Goal: Task Accomplishment & Management: Manage account settings

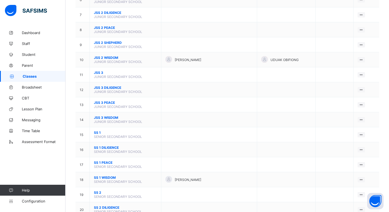
scroll to position [199, 0]
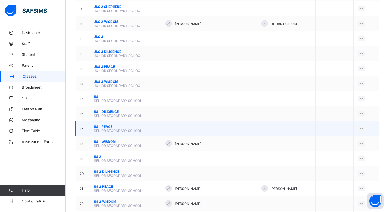
click at [104, 125] on span "SS 1 PEACE" at bounding box center [125, 127] width 63 height 4
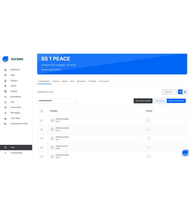
scroll to position [91, 0]
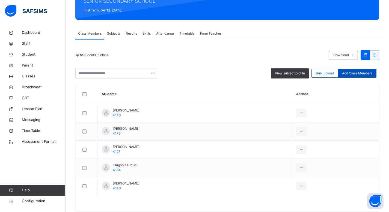
click at [359, 74] on span "Add Class Members" at bounding box center [357, 73] width 30 height 5
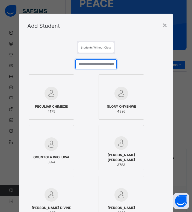
click at [86, 65] on input "text" at bounding box center [95, 64] width 41 height 10
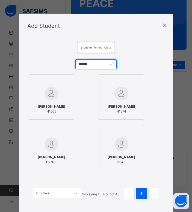
drag, startPoint x: 97, startPoint y: 64, endPoint x: 58, endPoint y: 65, distance: 38.7
click at [58, 65] on div "******* DORCAS AKEREJOLA N1665 DEBORAH AKEREJOLA N1574 ABDULLAHI AKINDELE B2703…" at bounding box center [95, 132] width 137 height 156
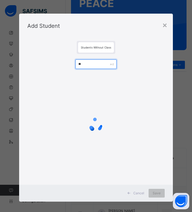
type input "*"
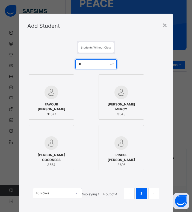
type input "*"
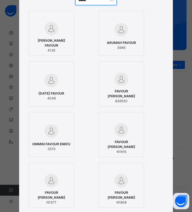
scroll to position [174, 0]
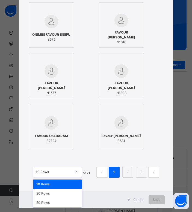
click at [72, 172] on div at bounding box center [76, 172] width 9 height 9
click at [62, 202] on div "50 Rows" at bounding box center [57, 202] width 49 height 9
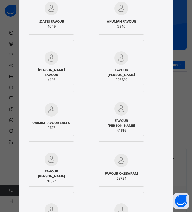
scroll to position [0, 0]
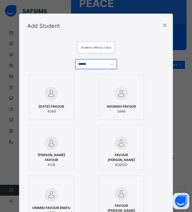
drag, startPoint x: 93, startPoint y: 63, endPoint x: 29, endPoint y: 63, distance: 64.4
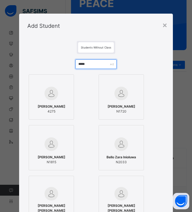
drag, startPoint x: 91, startPoint y: 65, endPoint x: 53, endPoint y: 61, distance: 38.7
click at [53, 61] on div "***** BELLO IMADE 4275 ABEEDAH BELLO N1720 SAMAD BELLO N1815 Bello Zara Inioluw…" at bounding box center [95, 157] width 137 height 207
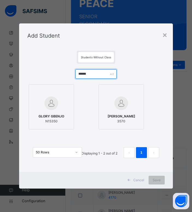
drag, startPoint x: 103, startPoint y: 72, endPoint x: 52, endPoint y: 67, distance: 50.9
click at [52, 67] on div "****** GLORY GBENJO N15350 Omolewa Jeremiah Gbenga 3570 50 Rows Displaying 1 - …" at bounding box center [95, 116] width 137 height 105
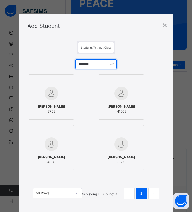
drag, startPoint x: 101, startPoint y: 66, endPoint x: 32, endPoint y: 57, distance: 69.0
click at [32, 57] on div "******** NWAOKOLO JUANITA 3753 RYAN NWAOKOLO N1563 NWAKOLO RYAN 4088 NWAOHA VER…" at bounding box center [95, 132] width 137 height 156
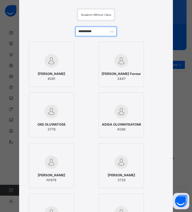
scroll to position [37, 0]
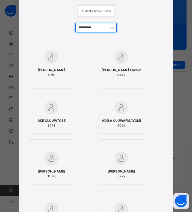
drag, startPoint x: 96, startPoint y: 28, endPoint x: 49, endPoint y: 28, distance: 47.2
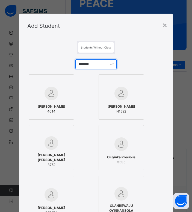
scroll to position [63, 0]
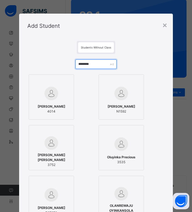
drag, startPoint x: 99, startPoint y: 66, endPoint x: 38, endPoint y: 64, distance: 60.9
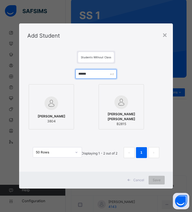
drag, startPoint x: 99, startPoint y: 76, endPoint x: 57, endPoint y: 69, distance: 42.7
click at [57, 69] on div "****** Benita Onuoha Ihechi 3804 Michael Ozuruoha Chigozie B2815 50 Rows Displa…" at bounding box center [95, 116] width 137 height 105
type input "******"
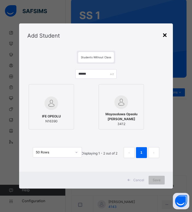
click at [166, 35] on div "×" at bounding box center [164, 34] width 5 height 11
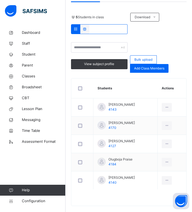
scroll to position [161, 0]
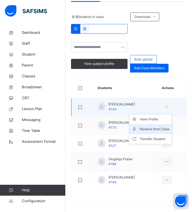
click at [160, 130] on div "Remove from Class" at bounding box center [154, 129] width 29 height 5
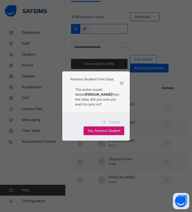
click at [113, 133] on span "Yes, Remove Student" at bounding box center [104, 130] width 32 height 5
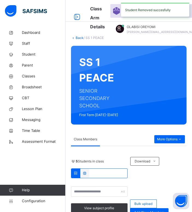
scroll to position [150, 0]
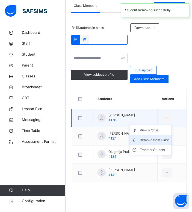
click at [148, 141] on div "Remove from Class" at bounding box center [154, 139] width 29 height 5
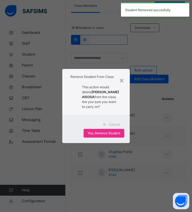
click at [110, 143] on div "Cancel Yes, Remove Student" at bounding box center [95, 129] width 67 height 28
click at [113, 136] on span "Yes, Remove Student" at bounding box center [104, 133] width 32 height 5
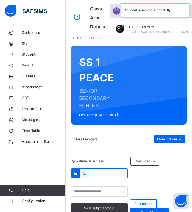
scroll to position [132, 0]
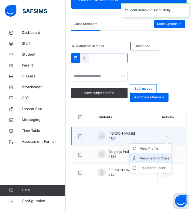
click at [158, 155] on li "Remove from Class" at bounding box center [150, 159] width 42 height 10
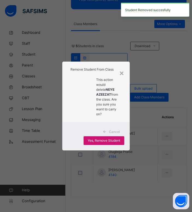
click at [113, 139] on span "Yes, Remove Student" at bounding box center [104, 140] width 32 height 5
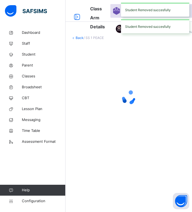
scroll to position [113, 0]
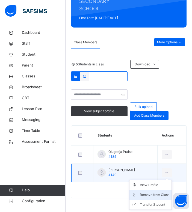
click at [158, 196] on div "Remove from Class" at bounding box center [154, 194] width 29 height 5
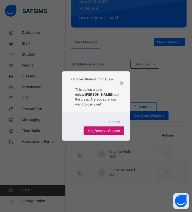
click at [105, 133] on span "Yes, Remove Student" at bounding box center [104, 130] width 32 height 5
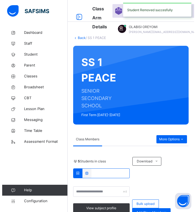
scroll to position [95, 0]
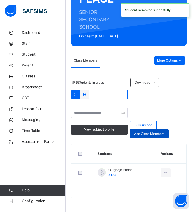
click at [148, 137] on div "Add Class Members" at bounding box center [149, 134] width 38 height 9
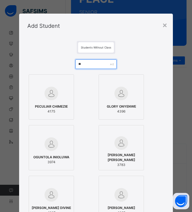
click at [83, 65] on input "**" at bounding box center [95, 64] width 41 height 10
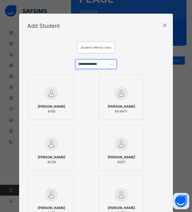
type input "**********"
click at [54, 147] on img at bounding box center [51, 144] width 14 height 14
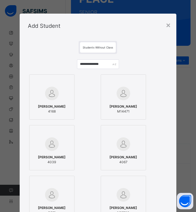
click at [54, 147] on img at bounding box center [52, 144] width 14 height 14
click at [47, 95] on img at bounding box center [52, 94] width 14 height 14
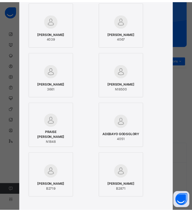
scroll to position [183, 0]
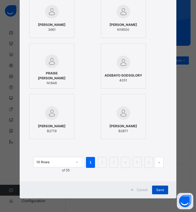
click at [158, 191] on span "Save" at bounding box center [160, 190] width 8 height 5
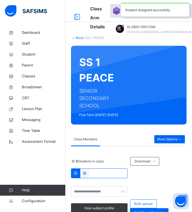
scroll to position [95, 0]
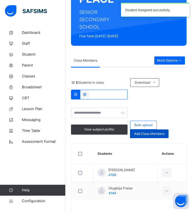
click at [154, 131] on span "Add Class Members" at bounding box center [149, 133] width 30 height 5
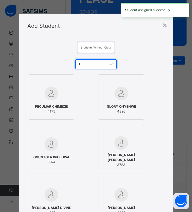
click at [92, 66] on input "*" at bounding box center [95, 64] width 41 height 10
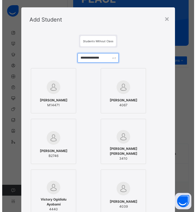
scroll to position [7, 0]
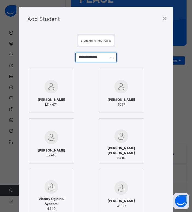
type input "**********"
click at [130, 104] on span "4067" at bounding box center [121, 104] width 28 height 5
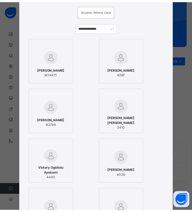
scroll to position [183, 0]
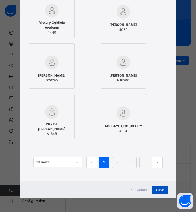
click at [152, 193] on div "Save" at bounding box center [160, 190] width 16 height 9
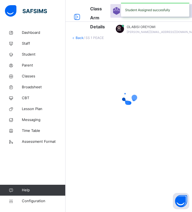
scroll to position [95, 0]
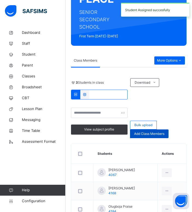
click at [147, 134] on span "Add Class Members" at bounding box center [149, 133] width 30 height 5
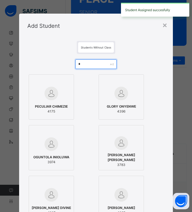
click at [95, 62] on input "*" at bounding box center [95, 64] width 41 height 10
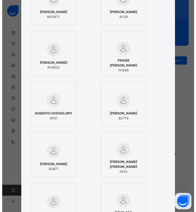
scroll to position [95, 0]
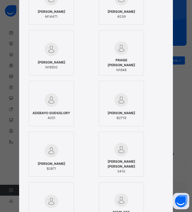
type input "*******"
click at [125, 157] on img at bounding box center [121, 150] width 14 height 14
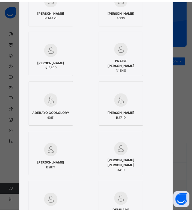
scroll to position [183, 0]
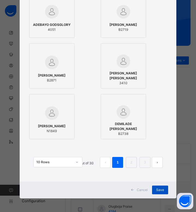
click at [158, 192] on span "Save" at bounding box center [160, 190] width 8 height 5
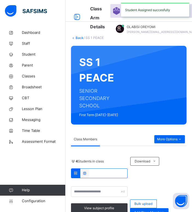
scroll to position [95, 0]
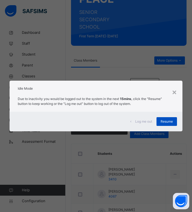
click at [169, 120] on span "Resume" at bounding box center [166, 121] width 12 height 5
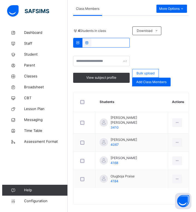
scroll to position [150, 0]
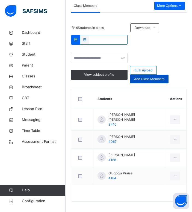
click at [152, 82] on div "Add Class Members" at bounding box center [149, 79] width 38 height 9
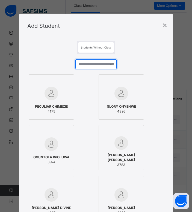
click at [97, 65] on input "text" at bounding box center [95, 64] width 41 height 10
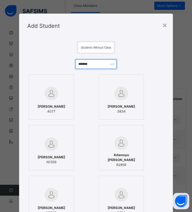
type input "*******"
click at [60, 100] on div at bounding box center [51, 94] width 39 height 16
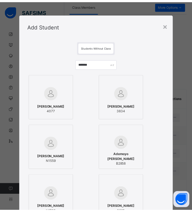
scroll to position [183, 0]
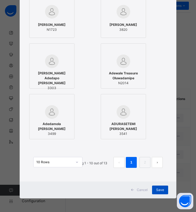
click at [155, 188] on div "Save" at bounding box center [160, 190] width 16 height 9
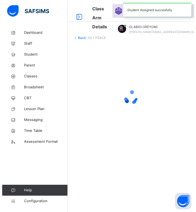
scroll to position [150, 0]
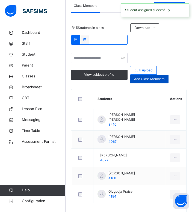
click at [151, 79] on span "Add Class Members" at bounding box center [149, 79] width 30 height 5
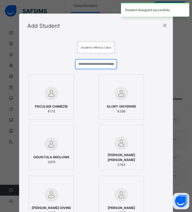
click at [101, 67] on input "text" at bounding box center [95, 64] width 41 height 10
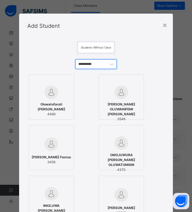
type input "**********"
click at [59, 95] on div at bounding box center [51, 93] width 39 height 14
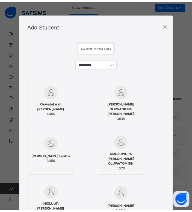
scroll to position [183, 0]
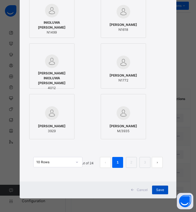
click at [160, 189] on span "Save" at bounding box center [160, 190] width 8 height 5
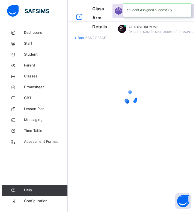
scroll to position [150, 0]
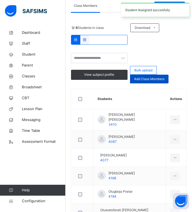
click at [142, 80] on span "Add Class Members" at bounding box center [149, 79] width 30 height 5
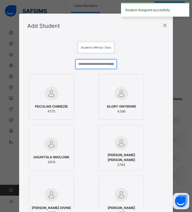
click at [103, 65] on input "text" at bounding box center [95, 64] width 41 height 10
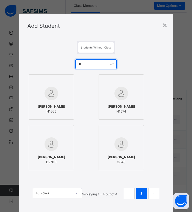
type input "*"
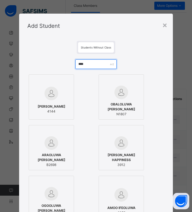
type input "****"
click at [52, 98] on img at bounding box center [51, 94] width 14 height 14
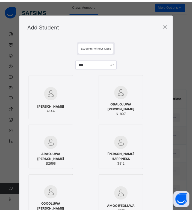
scroll to position [133, 0]
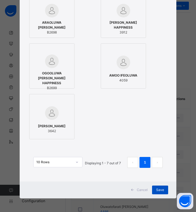
click at [162, 188] on span "Save" at bounding box center [160, 190] width 8 height 5
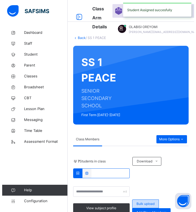
scroll to position [150, 0]
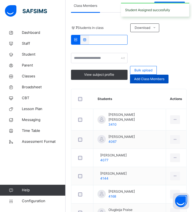
click at [148, 82] on div "Add Class Members" at bounding box center [149, 79] width 38 height 9
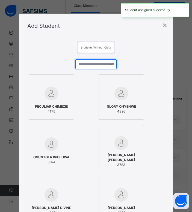
click at [86, 66] on input "text" at bounding box center [95, 64] width 41 height 10
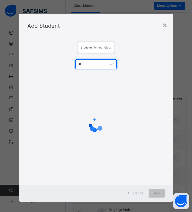
type input "*"
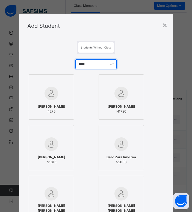
type input "*****"
click at [58, 93] on div at bounding box center [51, 94] width 39 height 16
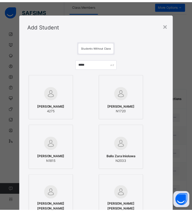
scroll to position [82, 0]
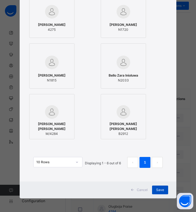
click at [159, 186] on div "Save" at bounding box center [160, 190] width 16 height 9
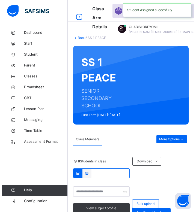
scroll to position [150, 0]
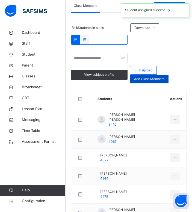
click at [149, 81] on span "Add Class Members" at bounding box center [149, 79] width 30 height 5
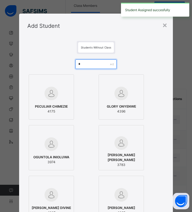
click at [95, 66] on input "*" at bounding box center [95, 64] width 41 height 10
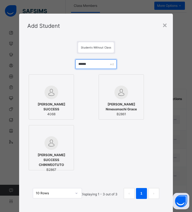
type input "******"
click at [56, 105] on span "CLETUS SUCCESS" at bounding box center [51, 107] width 39 height 10
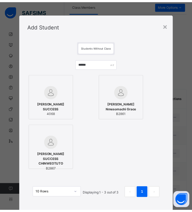
scroll to position [31, 0]
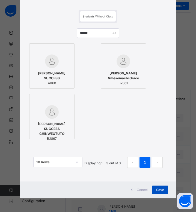
click at [162, 191] on span "Save" at bounding box center [160, 190] width 8 height 5
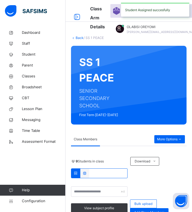
scroll to position [150, 0]
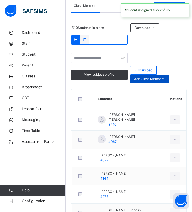
click at [146, 82] on div "Add Class Members" at bounding box center [149, 79] width 38 height 9
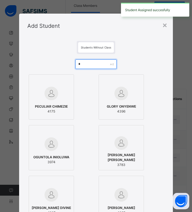
click at [102, 61] on input "*" at bounding box center [95, 64] width 41 height 10
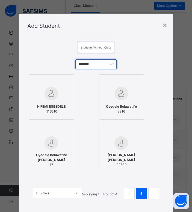
drag, startPoint x: 92, startPoint y: 62, endPoint x: 56, endPoint y: 63, distance: 35.7
click at [56, 63] on div "******** NIFEMI EGBEDELE N16510 Oyedele Boluwatife 3816 Oyedele Boluwatife Dani…" at bounding box center [95, 132] width 137 height 156
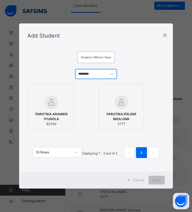
drag, startPoint x: 96, startPoint y: 74, endPoint x: 31, endPoint y: 64, distance: 66.0
click at [31, 64] on div "******** FAROTIKA ARAMIDE IYUNOLA B2749 FAROTIKA IFELEKE INIOLUWA 3777 10 Rows …" at bounding box center [95, 116] width 137 height 105
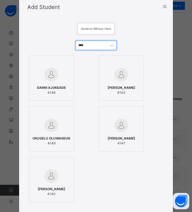
scroll to position [19, 0]
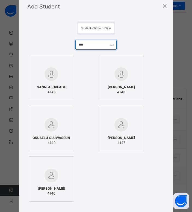
drag, startPoint x: 97, startPoint y: 44, endPoint x: 22, endPoint y: 48, distance: 75.9
click at [22, 48] on div "Students Without Class **** SANNI AJOKEADE 4146 BOLADE PATRICIA 4143 OKUSELU OL…" at bounding box center [95, 131] width 153 height 225
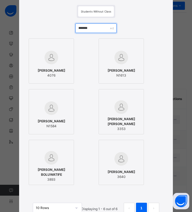
scroll to position [34, 0]
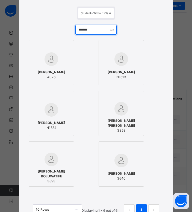
drag, startPoint x: 91, startPoint y: 31, endPoint x: 56, endPoint y: 29, distance: 34.2
click at [56, 29] on div "******* ODUNAYO GABRIELLA 4076 GABRIEL ADEYEMI N1613 DARASIMI GABRIEL N1584 Gab…" at bounding box center [95, 123] width 137 height 207
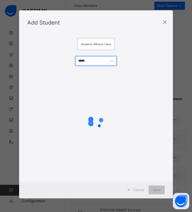
scroll to position [0, 0]
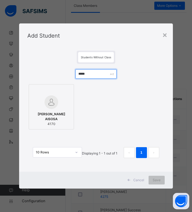
type input "*****"
click at [63, 104] on div at bounding box center [51, 102] width 39 height 14
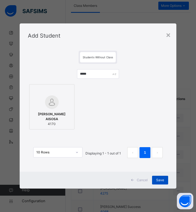
click at [161, 177] on div "Save" at bounding box center [160, 180] width 16 height 9
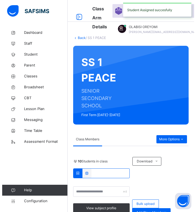
scroll to position [150, 0]
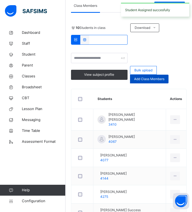
click at [154, 80] on span "Add Class Members" at bounding box center [149, 79] width 30 height 5
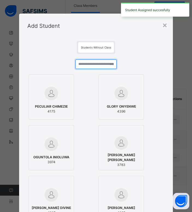
click at [91, 66] on input "text" at bounding box center [95, 64] width 41 height 10
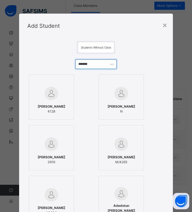
type input "*******"
click at [59, 95] on div at bounding box center [51, 94] width 39 height 16
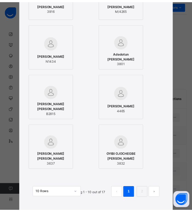
scroll to position [183, 0]
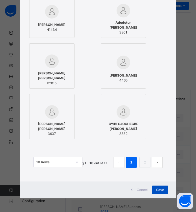
click at [156, 190] on span "Save" at bounding box center [160, 190] width 8 height 5
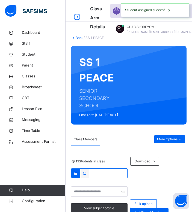
scroll to position [150, 0]
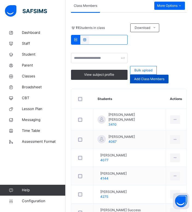
click at [148, 81] on span "Add Class Members" at bounding box center [149, 79] width 30 height 5
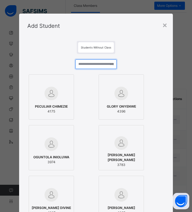
click at [97, 61] on input "text" at bounding box center [95, 64] width 41 height 10
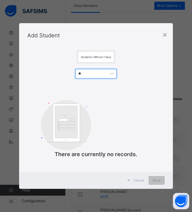
type input "*"
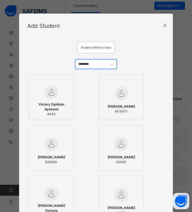
drag, startPoint x: 103, startPoint y: 64, endPoint x: 0, endPoint y: 58, distance: 103.6
click at [0, 58] on html "Your Subscription plan is about to end on the Oct 7, 2025. Please ensure to pay…" at bounding box center [96, 97] width 192 height 494
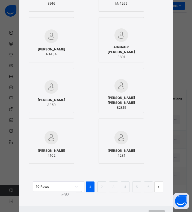
scroll to position [160, 0]
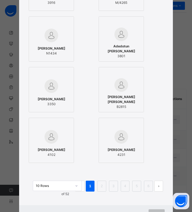
type input "**********"
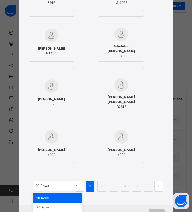
scroll to position [171, 0]
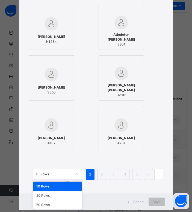
click at [70, 180] on div "option 10 Rows focused, 1 of 3. 3 results available. Use Up and Down to choose …" at bounding box center [57, 174] width 49 height 10
click at [53, 207] on div "50 Rows" at bounding box center [57, 205] width 49 height 9
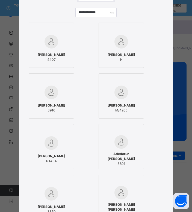
scroll to position [0, 0]
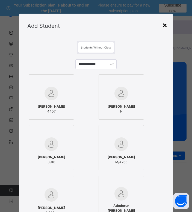
click at [164, 26] on div "×" at bounding box center [164, 24] width 5 height 11
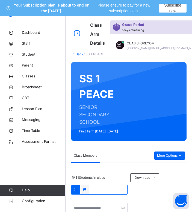
click at [80, 55] on link "Back" at bounding box center [80, 54] width 8 height 4
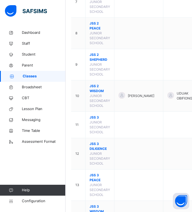
scroll to position [355, 0]
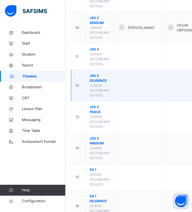
click at [91, 82] on span "JSS 3 DILIGENCE" at bounding box center [99, 78] width 20 height 10
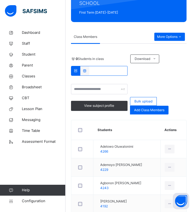
scroll to position [112, 0]
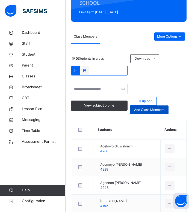
click at [147, 109] on span "Add Class Members" at bounding box center [149, 109] width 30 height 5
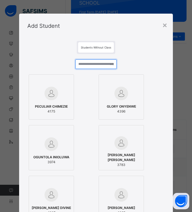
click at [95, 65] on input "text" at bounding box center [95, 64] width 41 height 10
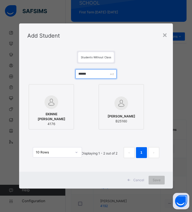
type input "******"
click at [59, 107] on div at bounding box center [51, 102] width 39 height 14
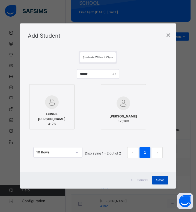
click at [161, 180] on span "Save" at bounding box center [160, 180] width 8 height 5
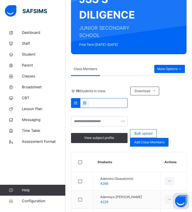
scroll to position [0, 0]
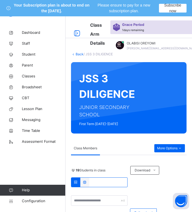
click at [78, 55] on link "Back" at bounding box center [80, 54] width 8 height 4
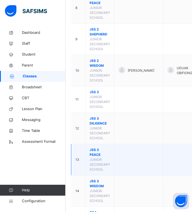
click at [96, 154] on span "JSS 3 PEACE" at bounding box center [99, 153] width 20 height 10
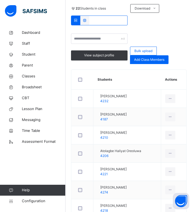
scroll to position [169, 0]
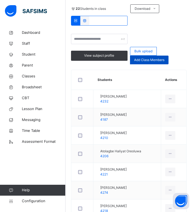
click at [151, 58] on span "Add Class Members" at bounding box center [149, 60] width 30 height 5
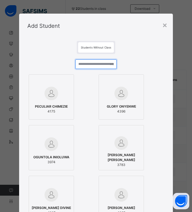
click at [88, 65] on input "text" at bounding box center [95, 64] width 41 height 10
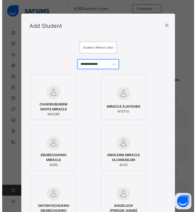
scroll to position [0, 0]
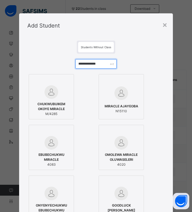
drag, startPoint x: 107, startPoint y: 64, endPoint x: 48, endPoint y: 58, distance: 58.9
click at [48, 58] on div "**********" at bounding box center [95, 183] width 137 height 258
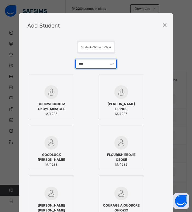
type input "****"
click at [56, 105] on span "CHUKWUBUIKEM OKOYE MIRACLE" at bounding box center [51, 107] width 39 height 10
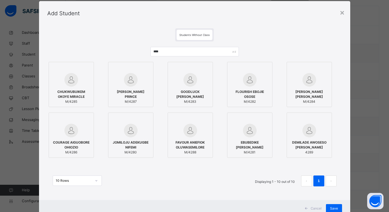
scroll to position [31, 0]
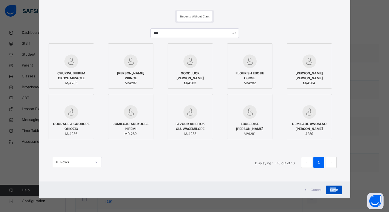
drag, startPoint x: 333, startPoint y: 185, endPoint x: 336, endPoint y: 189, distance: 5.2
click at [336, 189] on div "Cancel Save" at bounding box center [194, 190] width 311 height 17
click at [336, 189] on span "Save" at bounding box center [334, 190] width 8 height 5
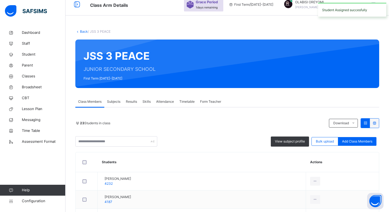
scroll to position [23, 0]
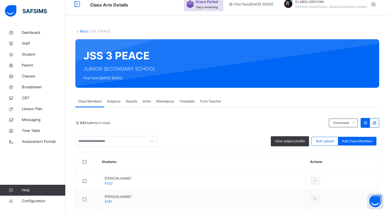
click at [83, 29] on div "Back / JSS 3 PEACE" at bounding box center [227, 31] width 304 height 5
click at [86, 32] on link "Back" at bounding box center [84, 31] width 8 height 4
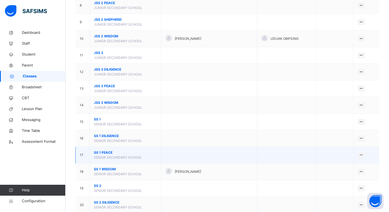
click at [107, 153] on span "SS 1 PEACE" at bounding box center [125, 152] width 63 height 5
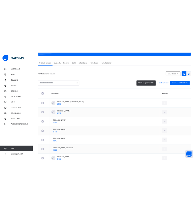
scroll to position [104, 0]
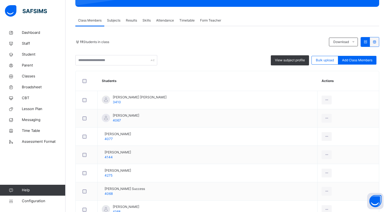
click at [168, 71] on th "Students" at bounding box center [208, 81] width 220 height 20
click at [357, 61] on span "Add Class Members" at bounding box center [357, 60] width 30 height 5
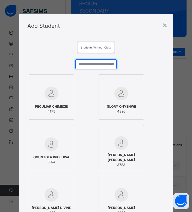
click at [94, 60] on input "text" at bounding box center [95, 64] width 41 height 10
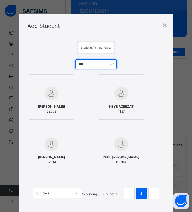
type input "****"
click at [134, 107] on div "NEYE AZEEZAT 4127" at bounding box center [120, 108] width 39 height 15
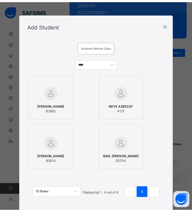
scroll to position [31, 0]
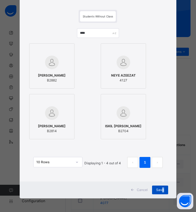
drag, startPoint x: 163, startPoint y: 196, endPoint x: 160, endPoint y: 192, distance: 4.7
click at [160, 192] on div "Cancel Save" at bounding box center [98, 190] width 157 height 17
click at [160, 192] on span "Save" at bounding box center [160, 190] width 8 height 5
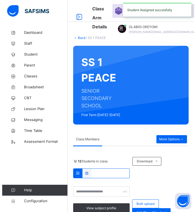
scroll to position [104, 0]
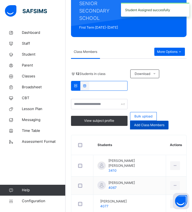
click at [147, 126] on span "Add Class Members" at bounding box center [149, 125] width 30 height 5
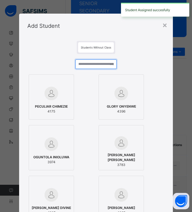
click at [88, 67] on input "text" at bounding box center [95, 64] width 41 height 10
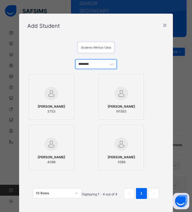
type input "********"
click at [50, 152] on div at bounding box center [51, 144] width 39 height 16
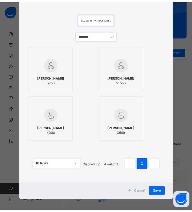
scroll to position [31, 0]
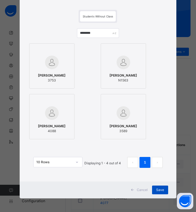
click at [161, 189] on span "Save" at bounding box center [160, 190] width 8 height 5
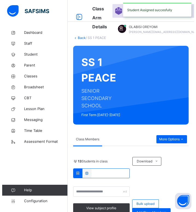
scroll to position [104, 0]
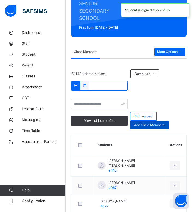
click at [151, 127] on span "Add Class Members" at bounding box center [149, 125] width 30 height 5
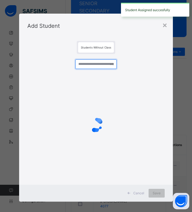
click at [82, 62] on input "text" at bounding box center [95, 64] width 41 height 10
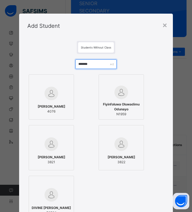
type input "*******"
click at [59, 99] on div at bounding box center [51, 94] width 39 height 16
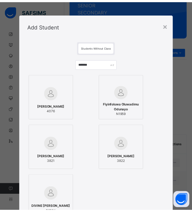
scroll to position [82, 0]
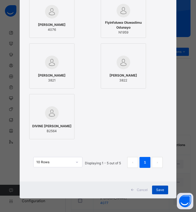
click at [161, 190] on span "Save" at bounding box center [160, 190] width 8 height 5
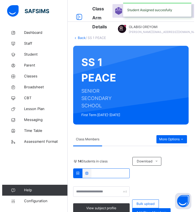
scroll to position [104, 0]
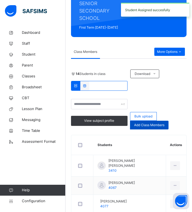
click at [159, 125] on span "Add Class Members" at bounding box center [149, 125] width 30 height 5
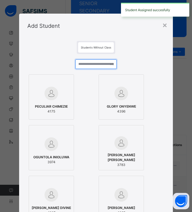
click at [77, 62] on input "text" at bounding box center [95, 64] width 41 height 10
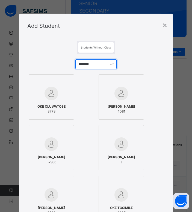
type input "********"
click at [115, 106] on span "OKE DEBORAH OLUWAFUNKE" at bounding box center [121, 106] width 28 height 5
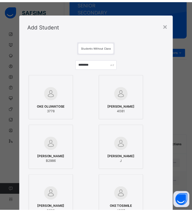
scroll to position [183, 0]
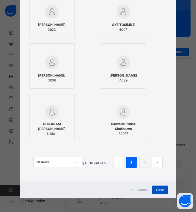
click at [154, 190] on div "Save" at bounding box center [160, 190] width 16 height 9
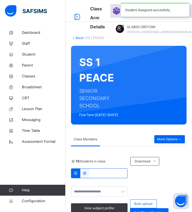
scroll to position [104, 0]
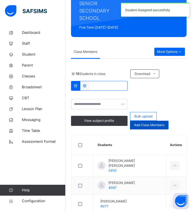
click at [158, 128] on div "Add Class Members" at bounding box center [149, 125] width 38 height 9
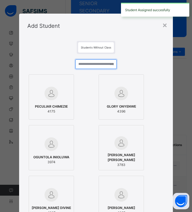
click at [95, 68] on input "text" at bounding box center [95, 64] width 41 height 10
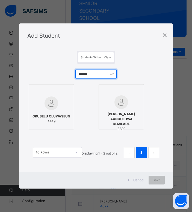
type input "*******"
click at [58, 104] on div at bounding box center [51, 103] width 39 height 16
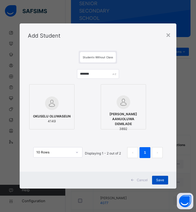
click at [167, 183] on div "Save" at bounding box center [160, 180] width 16 height 9
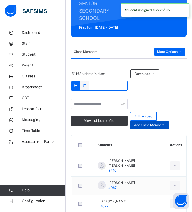
click at [152, 124] on span "Add Class Members" at bounding box center [149, 125] width 30 height 5
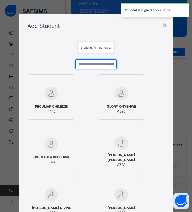
click at [82, 64] on input "text" at bounding box center [95, 64] width 41 height 10
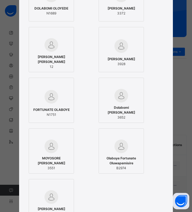
scroll to position [0, 0]
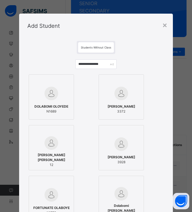
click at [162, 26] on div "Add Student" at bounding box center [95, 26] width 153 height 25
click at [169, 24] on div "Add Student" at bounding box center [95, 26] width 153 height 25
click at [165, 26] on div "×" at bounding box center [164, 24] width 5 height 11
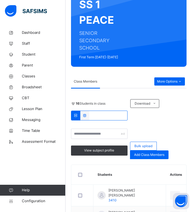
scroll to position [79, 0]
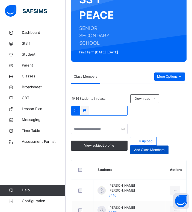
click at [163, 151] on span "Add Class Members" at bounding box center [149, 150] width 30 height 5
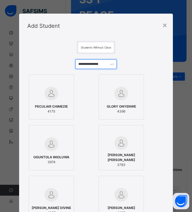
drag, startPoint x: 102, startPoint y: 64, endPoint x: 40, endPoint y: 64, distance: 62.5
click at [40, 64] on div "**********" at bounding box center [95, 208] width 137 height 308
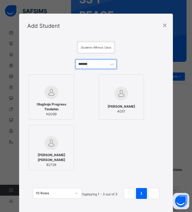
drag, startPoint x: 95, startPoint y: 65, endPoint x: 12, endPoint y: 53, distance: 83.7
click at [12, 53] on div "× Add Student Students Without Class ******* Olugboja Progress Timilehin N2099 …" at bounding box center [96, 106] width 192 height 212
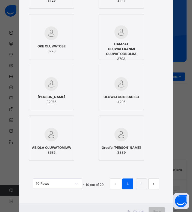
scroll to position [162, 0]
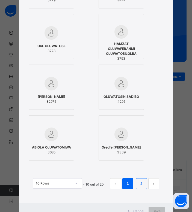
click at [140, 187] on link "2" at bounding box center [141, 183] width 5 height 7
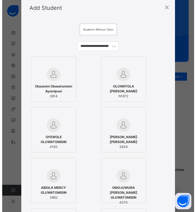
scroll to position [19, 0]
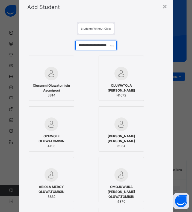
click at [94, 43] on input "**********" at bounding box center [95, 46] width 41 height 10
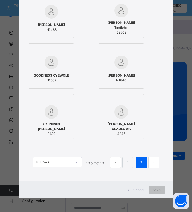
scroll to position [0, 0]
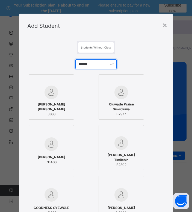
drag, startPoint x: 93, startPoint y: 65, endPoint x: 12, endPoint y: 56, distance: 81.6
click at [12, 56] on div "× Add Student Students Without Class ******* OYEWOLE ITUNU REBECCA 3888 Oluwade…" at bounding box center [96, 106] width 192 height 212
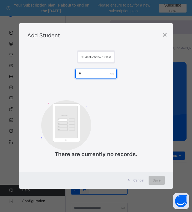
type input "*"
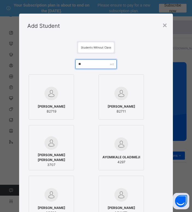
type input "*"
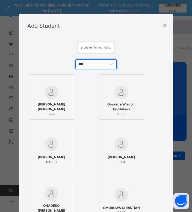
drag, startPoint x: 92, startPoint y: 66, endPoint x: 39, endPoint y: 66, distance: 53.2
click at [39, 66] on div "**** Omolola Popoola Rachael 3795 Omolade Wisdom Temiloluwa 3538 FARUK OMOROGA …" at bounding box center [95, 208] width 137 height 308
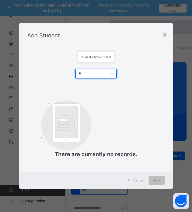
type input "*"
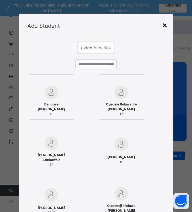
click at [165, 24] on div "×" at bounding box center [164, 24] width 5 height 11
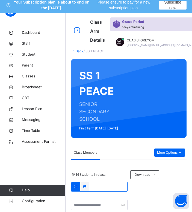
scroll to position [2, 0]
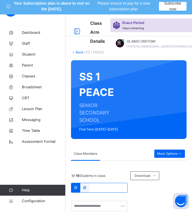
click at [80, 54] on link "Back" at bounding box center [80, 52] width 8 height 4
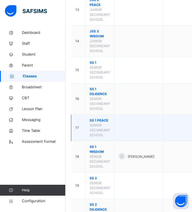
scroll to position [462, 0]
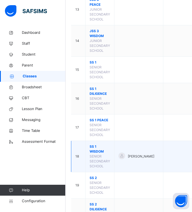
click at [99, 154] on span "SS 1 WISDOM" at bounding box center [99, 149] width 20 height 10
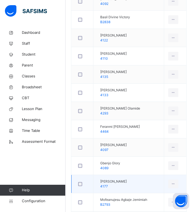
scroll to position [358, 0]
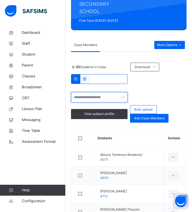
click at [100, 96] on input "text" at bounding box center [99, 97] width 56 height 10
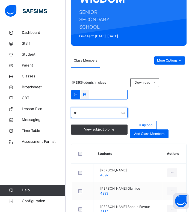
scroll to position [111, 0]
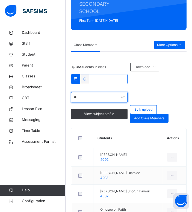
type input "*"
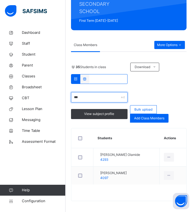
scroll to position [95, 0]
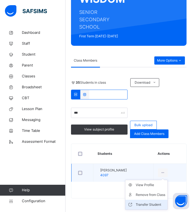
click at [149, 203] on div "Transfer Student" at bounding box center [150, 204] width 29 height 5
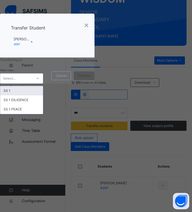
click at [43, 83] on div at bounding box center [37, 79] width 10 height 10
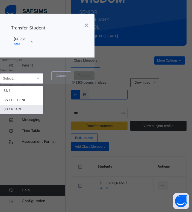
click at [43, 114] on div "SS 1 PEACE" at bounding box center [21, 109] width 43 height 9
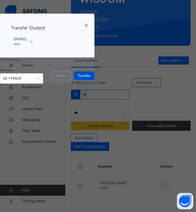
click at [90, 78] on span "Transfer" at bounding box center [84, 75] width 13 height 5
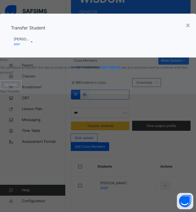
click at [20, 94] on span "Yes, Transfer" at bounding box center [10, 91] width 20 height 4
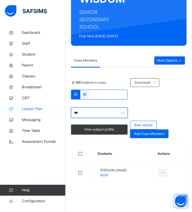
drag, startPoint x: 99, startPoint y: 112, endPoint x: 56, endPoint y: 114, distance: 43.1
click at [56, 114] on div "Class Arm Details Grace Period 1 days remaining First Term / 2025-2026 OLABISI …" at bounding box center [96, 66] width 192 height 291
drag, startPoint x: 90, startPoint y: 115, endPoint x: 44, endPoint y: 112, distance: 46.5
click at [44, 112] on div "Class Arm Details Grace Period 1 days remaining First Term / 2025-2026 OLABISI …" at bounding box center [96, 66] width 192 height 291
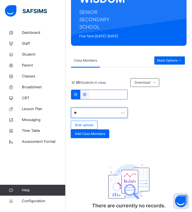
type input "*"
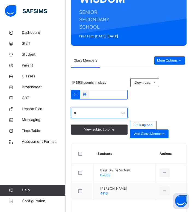
type input "*"
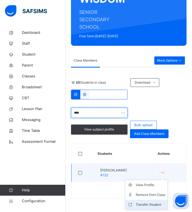
type input "****"
click at [151, 201] on li "Transfer Student" at bounding box center [146, 205] width 42 height 10
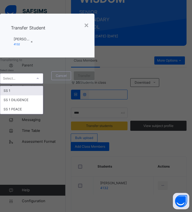
click at [15, 84] on div "Select..." at bounding box center [9, 78] width 12 height 10
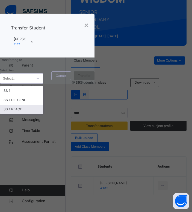
click at [43, 114] on div "SS 1 PEACE" at bounding box center [21, 109] width 43 height 9
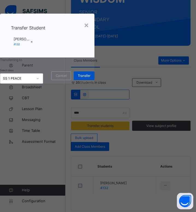
click at [90, 78] on span "Transfer" at bounding box center [84, 75] width 13 height 5
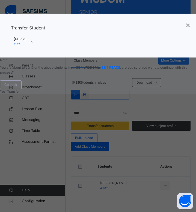
click at [20, 94] on span "Yes, Transfer" at bounding box center [10, 91] width 20 height 4
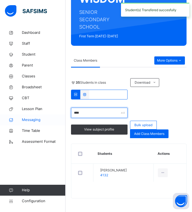
drag, startPoint x: 106, startPoint y: 115, endPoint x: 64, endPoint y: 116, distance: 42.3
click at [64, 116] on div "Class Arm Details Grace Period 1 days remaining First Term / 2025-2026 OLABISI …" at bounding box center [96, 66] width 192 height 291
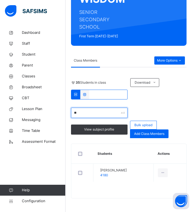
type input "*"
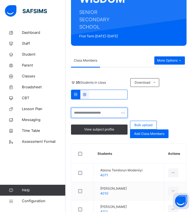
type input "*"
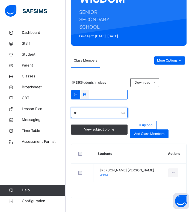
type input "*"
type input "*******"
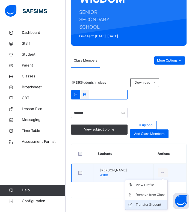
click at [153, 201] on li "Transfer Student" at bounding box center [146, 205] width 42 height 10
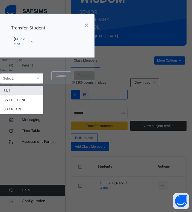
click at [15, 84] on div "Select..." at bounding box center [9, 78] width 12 height 10
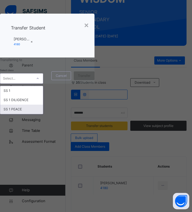
click at [43, 114] on div "SS 1 PEACE" at bounding box center [21, 109] width 43 height 9
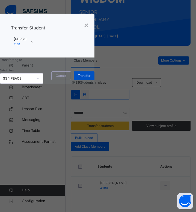
click at [90, 78] on span "Transfer" at bounding box center [84, 75] width 13 height 5
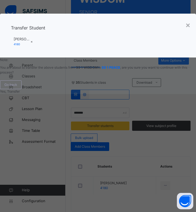
click at [20, 94] on span "Yes, Transfer" at bounding box center [10, 91] width 20 height 4
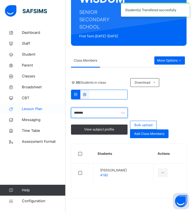
drag, startPoint x: 103, startPoint y: 112, endPoint x: 53, endPoint y: 104, distance: 50.9
click at [53, 104] on div "Class Arm Details Grace Period 1 days remaining First Term / 2025-2026 OLABISI …" at bounding box center [96, 66] width 192 height 291
click at [53, 104] on link "Lesson Plan" at bounding box center [32, 109] width 65 height 11
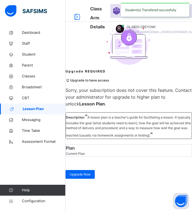
scroll to position [55, 0]
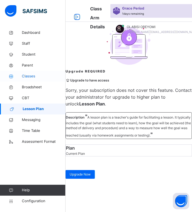
click at [36, 76] on span "Classes" at bounding box center [44, 76] width 44 height 5
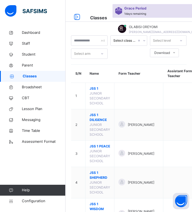
scroll to position [55, 0]
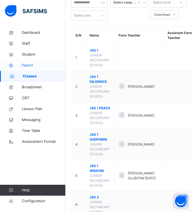
click at [22, 66] on span "Parent" at bounding box center [44, 65] width 44 height 5
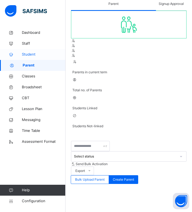
scroll to position [54, 0]
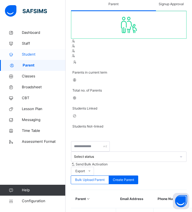
click at [32, 57] on span "Student" at bounding box center [44, 54] width 44 height 5
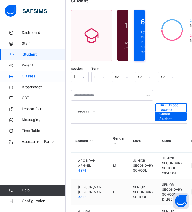
click at [27, 77] on span "Classes" at bounding box center [44, 76] width 44 height 5
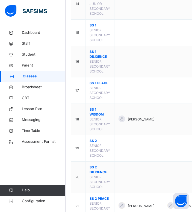
scroll to position [510, 0]
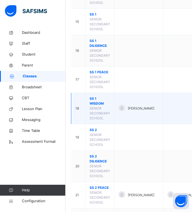
click at [96, 112] on span "SENIOR SECONDARY SCHOOL" at bounding box center [99, 113] width 20 height 14
click at [95, 106] on span "SS 1 WISDOM" at bounding box center [99, 101] width 20 height 10
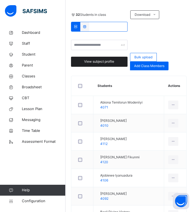
scroll to position [162, 0]
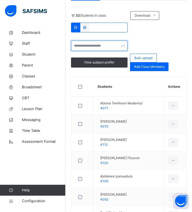
click at [96, 51] on input "text" at bounding box center [99, 46] width 56 height 10
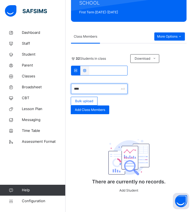
scroll to position [123, 0]
type input "*"
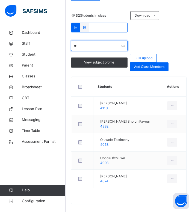
type input "*"
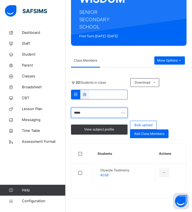
scroll to position [95, 0]
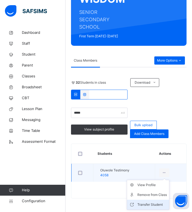
click at [158, 204] on div "Transfer Student" at bounding box center [151, 204] width 29 height 5
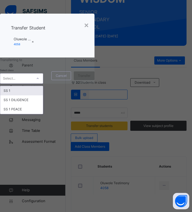
click at [32, 83] on div "Select..." at bounding box center [16, 78] width 32 height 8
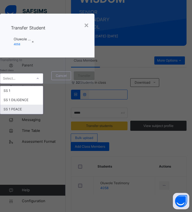
click at [43, 114] on div "SS 1 PEACE" at bounding box center [21, 109] width 43 height 9
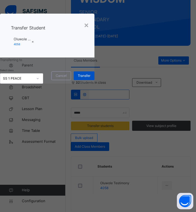
click at [90, 78] on span "Transfer" at bounding box center [84, 75] width 13 height 5
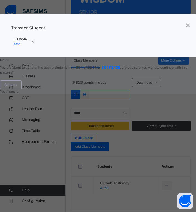
click at [20, 94] on span "Yes, Transfer" at bounding box center [10, 91] width 20 height 4
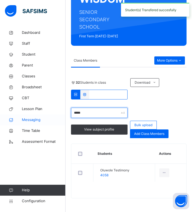
drag, startPoint x: 94, startPoint y: 114, endPoint x: 46, endPoint y: 115, distance: 48.0
click at [46, 115] on div "Class Arm Details Grace Period 1 days remaining First Term / 2025-2026 OLABISI …" at bounding box center [96, 66] width 192 height 291
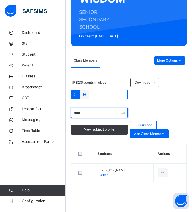
type input "*****"
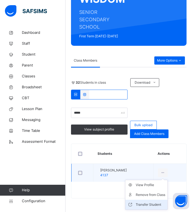
click at [152, 204] on div "Transfer Student" at bounding box center [150, 204] width 29 height 5
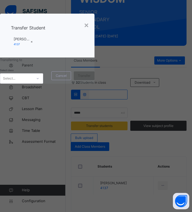
drag, startPoint x: 83, startPoint y: 148, endPoint x: 73, endPoint y: 139, distance: 12.7
click at [73, 84] on div "Select class Select... Cancel Transfer" at bounding box center [47, 76] width 94 height 16
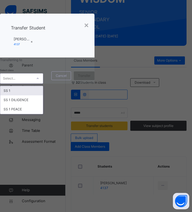
click at [32, 83] on div "Select..." at bounding box center [16, 78] width 32 height 8
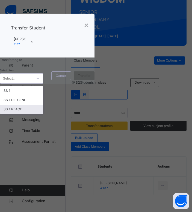
click at [43, 114] on div "SS 1 PEACE" at bounding box center [21, 109] width 43 height 9
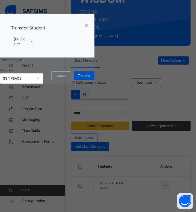
click at [90, 78] on span "Transfer" at bounding box center [84, 75] width 13 height 5
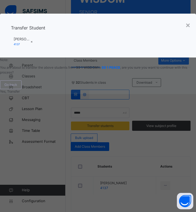
click at [20, 94] on span "Yes, Transfer" at bounding box center [10, 91] width 20 height 4
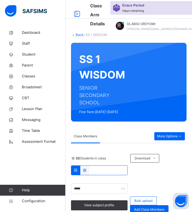
click at [79, 34] on link "Back" at bounding box center [80, 35] width 8 height 4
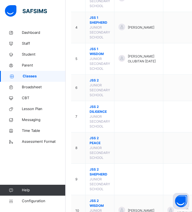
scroll to position [194, 0]
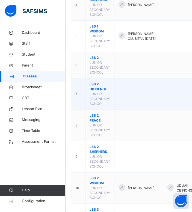
click at [95, 92] on span "JSS 2 DILIGENCE" at bounding box center [99, 87] width 20 height 10
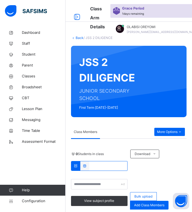
scroll to position [194, 0]
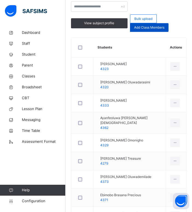
click at [161, 30] on span "Add Class Members" at bounding box center [149, 27] width 30 height 5
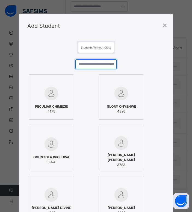
click at [95, 64] on input "text" at bounding box center [95, 64] width 41 height 10
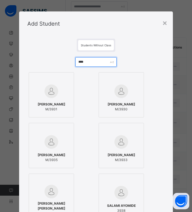
scroll to position [0, 0]
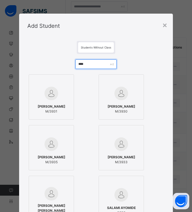
type input "****"
click at [162, 27] on div "Add Student" at bounding box center [95, 26] width 153 height 25
click at [163, 27] on div "×" at bounding box center [164, 24] width 5 height 11
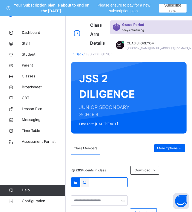
click at [79, 55] on link "Back" at bounding box center [80, 54] width 8 height 4
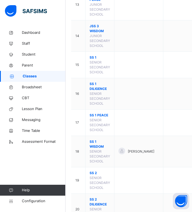
scroll to position [500, 0]
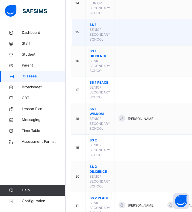
click at [94, 27] on span "SS 1" at bounding box center [99, 24] width 20 height 5
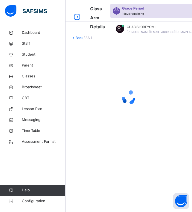
scroll to position [134, 0]
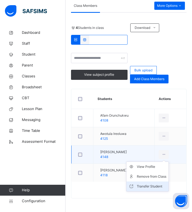
click at [149, 186] on div "Transfer Student" at bounding box center [151, 186] width 29 height 5
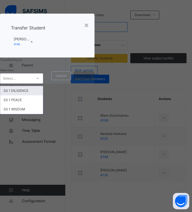
click at [32, 83] on div "Select..." at bounding box center [16, 78] width 32 height 8
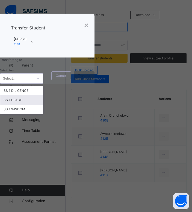
click at [43, 105] on div "SS 1 PEACE" at bounding box center [21, 99] width 43 height 9
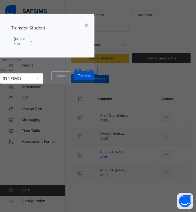
click at [90, 78] on span "Transfer" at bounding box center [84, 75] width 13 height 5
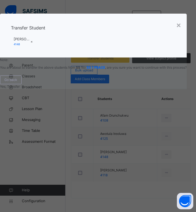
click at [20, 89] on span "Yes, Transfer" at bounding box center [10, 87] width 20 height 4
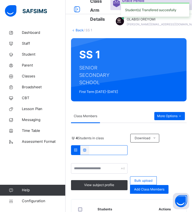
scroll to position [12, 0]
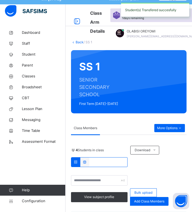
click at [81, 43] on link "Back" at bounding box center [80, 42] width 8 height 4
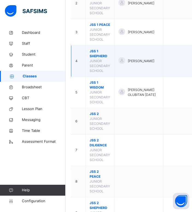
scroll to position [138, 0]
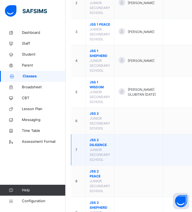
click at [94, 148] on span "JSS 2 DILIGENCE" at bounding box center [99, 143] width 20 height 10
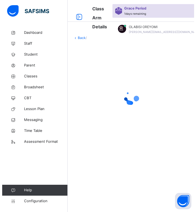
scroll to position [138, 0]
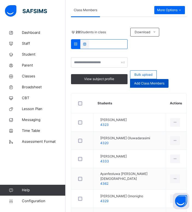
click at [154, 83] on span "Add Class Members" at bounding box center [149, 83] width 30 height 5
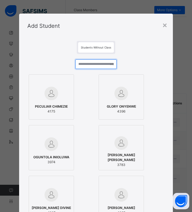
click at [100, 62] on input "text" at bounding box center [95, 64] width 41 height 10
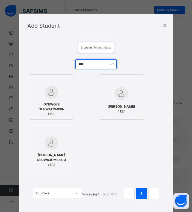
type input "****"
click at [61, 95] on div at bounding box center [51, 93] width 39 height 14
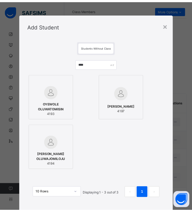
scroll to position [31, 0]
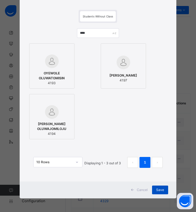
click at [159, 191] on span "Save" at bounding box center [160, 190] width 8 height 5
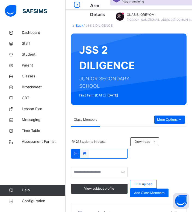
scroll to position [20, 0]
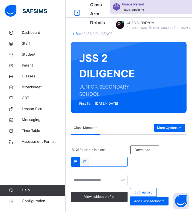
click at [81, 34] on link "Back" at bounding box center [80, 34] width 8 height 4
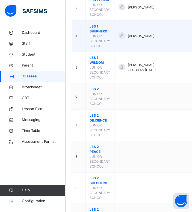
scroll to position [163, 0]
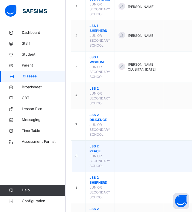
click at [93, 152] on span "JSS 2 PEACE" at bounding box center [99, 149] width 20 height 10
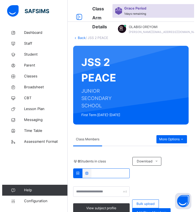
scroll to position [163, 0]
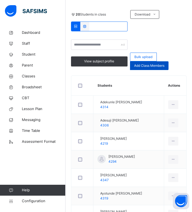
click at [156, 66] on span "Add Class Members" at bounding box center [149, 65] width 30 height 5
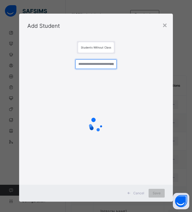
click at [101, 66] on input "text" at bounding box center [95, 64] width 41 height 10
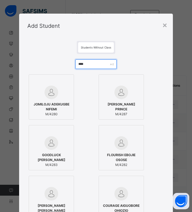
type input "****"
click at [59, 115] on span "M/4280" at bounding box center [51, 114] width 39 height 5
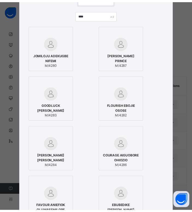
scroll to position [183, 0]
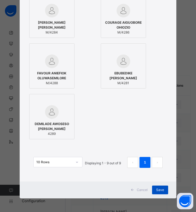
click at [158, 190] on span "Save" at bounding box center [160, 190] width 8 height 5
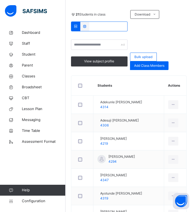
scroll to position [0, 0]
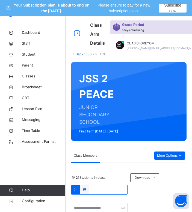
click at [77, 53] on link "Back" at bounding box center [80, 54] width 8 height 4
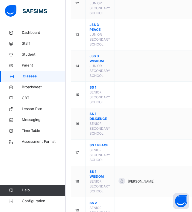
scroll to position [438, 0]
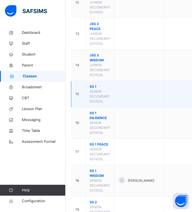
click at [90, 89] on span "SS 1" at bounding box center [99, 86] width 20 height 5
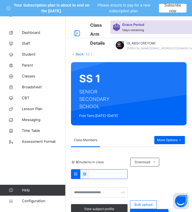
click at [80, 55] on link "Back" at bounding box center [80, 54] width 8 height 4
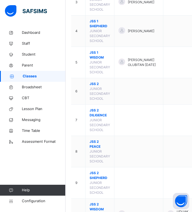
scroll to position [168, 0]
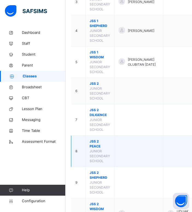
click at [95, 149] on span "JSS 2 PEACE" at bounding box center [99, 144] width 20 height 10
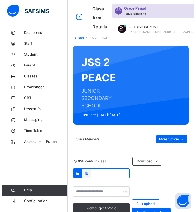
scroll to position [168, 0]
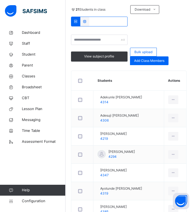
click at [147, 64] on div "Add Class Members" at bounding box center [149, 60] width 38 height 9
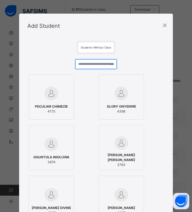
click at [95, 66] on input "text" at bounding box center [95, 64] width 41 height 10
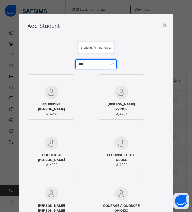
type input "****"
click at [61, 112] on span "EBUBEDIKE [PERSON_NAME]" at bounding box center [51, 107] width 39 height 10
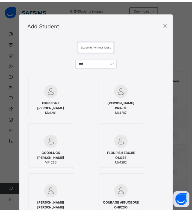
scroll to position [133, 0]
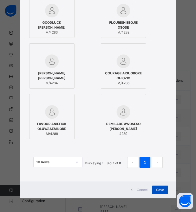
click at [159, 190] on span "Save" at bounding box center [160, 190] width 8 height 5
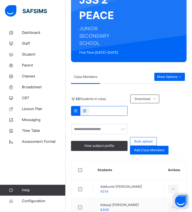
scroll to position [81, 0]
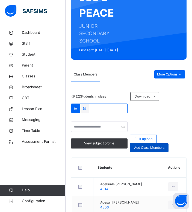
click at [156, 151] on div "Add Class Members" at bounding box center [149, 147] width 38 height 9
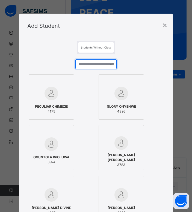
click at [84, 64] on input "text" at bounding box center [95, 64] width 41 height 10
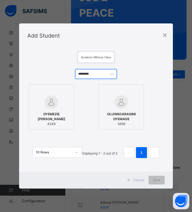
type input "********"
click at [51, 110] on div "OYEMEZIE DAVID IFEAYINCHUKWU 4249" at bounding box center [51, 119] width 39 height 20
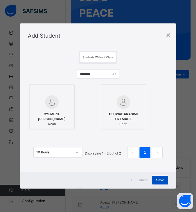
click at [160, 180] on span "Save" at bounding box center [160, 180] width 8 height 5
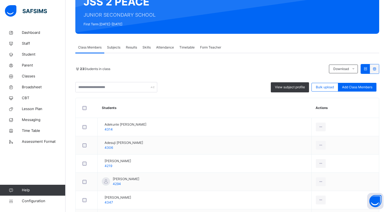
scroll to position [76, 0]
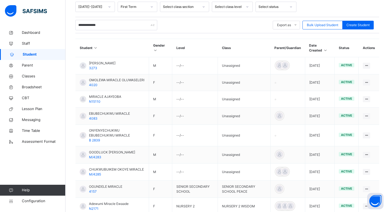
scroll to position [114, 0]
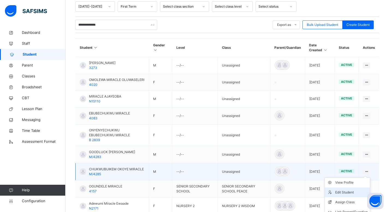
click at [348, 190] on li "Edit Student" at bounding box center [347, 193] width 45 height 10
select select "**"
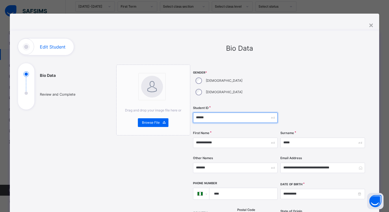
click at [199, 113] on input "******" at bounding box center [235, 118] width 85 height 10
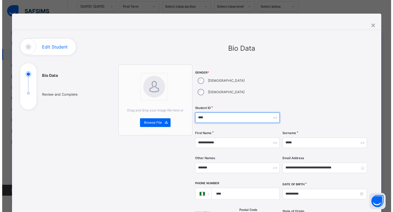
scroll to position [206, 0]
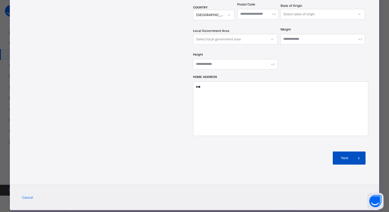
type input "****"
click at [337, 152] on div "Next" at bounding box center [349, 158] width 33 height 13
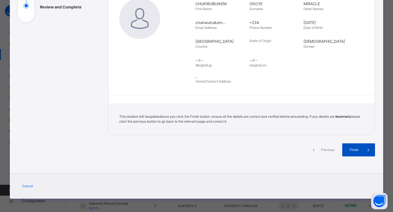
click at [344, 148] on div "Finish" at bounding box center [358, 149] width 33 height 13
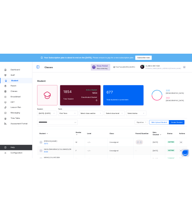
scroll to position [20, 0]
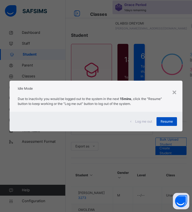
click at [171, 119] on span "Resume" at bounding box center [166, 121] width 12 height 5
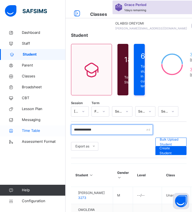
drag, startPoint x: 108, startPoint y: 129, endPoint x: 34, endPoint y: 132, distance: 74.8
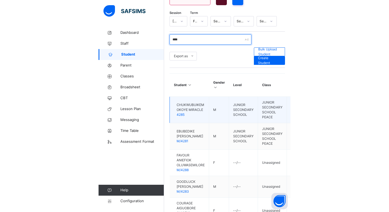
scroll to position [114, 0]
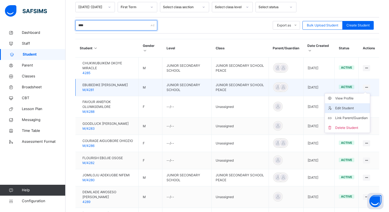
type input "****"
click at [347, 106] on div "Edit Student" at bounding box center [351, 108] width 32 height 5
select select "**"
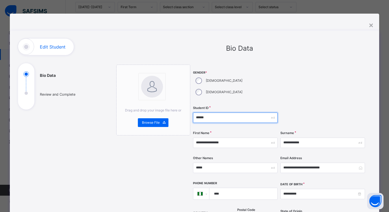
click at [197, 113] on input "******" at bounding box center [235, 118] width 85 height 10
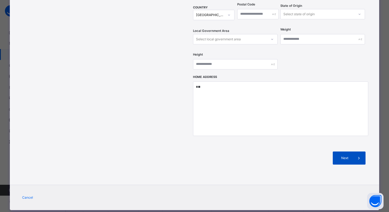
type input "****"
click at [343, 156] on span "Next" at bounding box center [345, 158] width 16 height 5
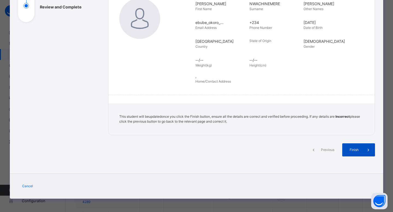
click at [348, 148] on span "Finish" at bounding box center [354, 150] width 16 height 5
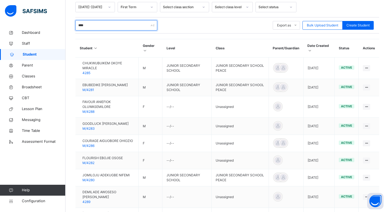
click at [104, 22] on input "****" at bounding box center [116, 25] width 82 height 10
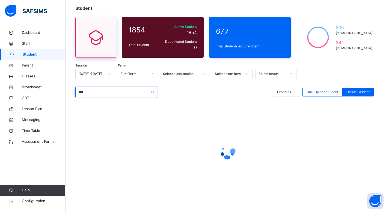
scroll to position [114, 0]
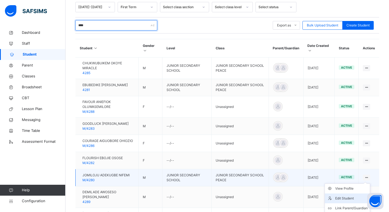
type input "****"
click at [345, 199] on div "Edit Student" at bounding box center [351, 198] width 32 height 5
select select "**"
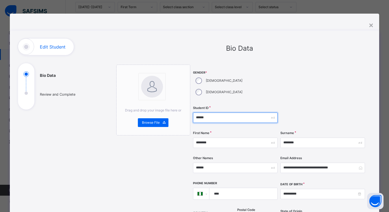
click at [197, 113] on input "******" at bounding box center [235, 118] width 85 height 10
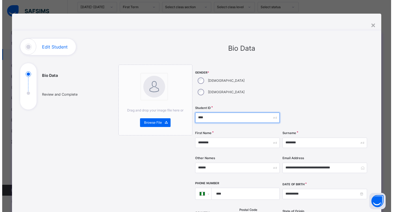
scroll to position [206, 0]
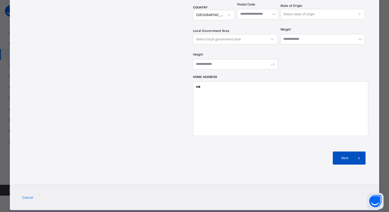
type input "****"
click at [352, 156] on span "Next" at bounding box center [345, 158] width 16 height 5
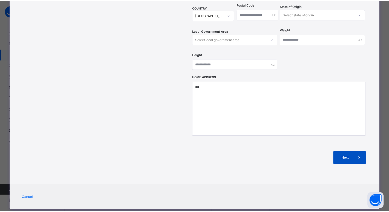
scroll to position [88, 0]
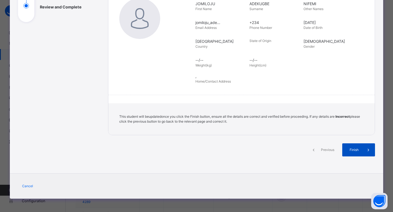
click at [349, 149] on span "Finish" at bounding box center [354, 150] width 16 height 5
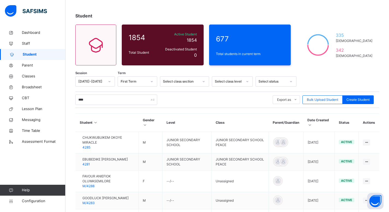
scroll to position [38, 0]
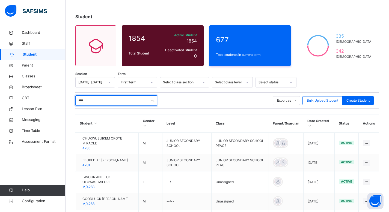
click at [127, 101] on input "****" at bounding box center [116, 100] width 82 height 10
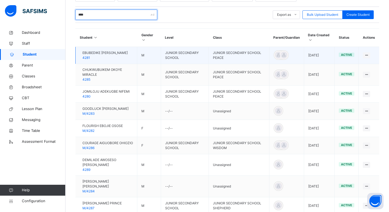
scroll to position [125, 0]
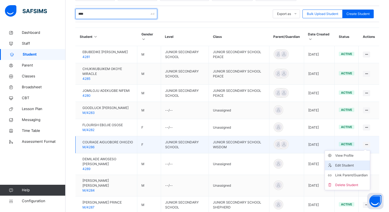
type input "****"
click at [349, 165] on div "Edit Student" at bounding box center [351, 165] width 32 height 5
select select "**"
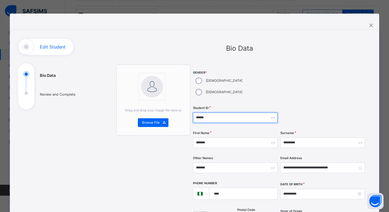
click at [202, 113] on input "******" at bounding box center [235, 118] width 85 height 10
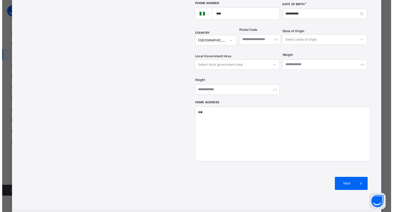
scroll to position [206, 0]
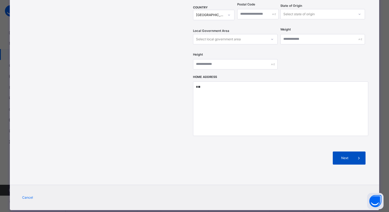
type input "****"
click at [352, 156] on span "Next" at bounding box center [345, 158] width 16 height 5
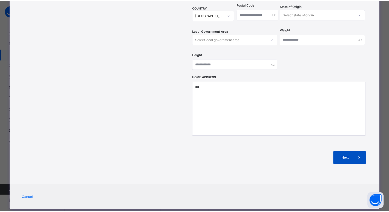
scroll to position [88, 0]
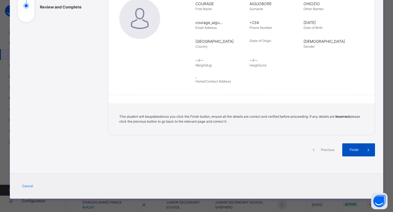
click at [350, 153] on div "Finish" at bounding box center [358, 149] width 33 height 13
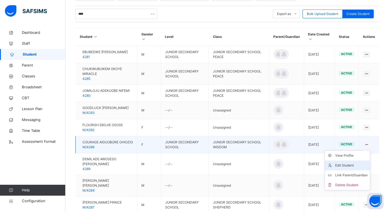
click at [346, 168] on li "Edit Student" at bounding box center [347, 166] width 45 height 10
select select "**"
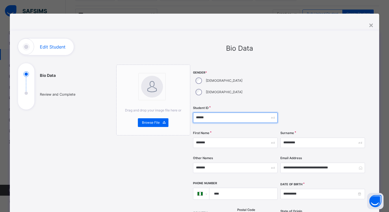
click at [193, 113] on input "******" at bounding box center [235, 118] width 85 height 10
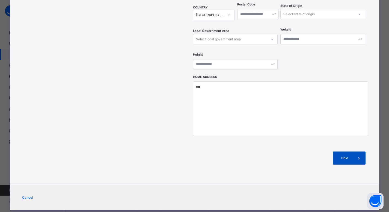
type input "****"
click at [343, 152] on div "Next" at bounding box center [349, 158] width 33 height 13
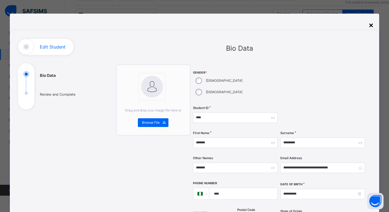
click at [373, 25] on div "×" at bounding box center [370, 24] width 5 height 11
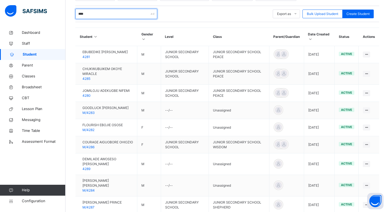
click at [94, 16] on input "****" at bounding box center [116, 14] width 82 height 10
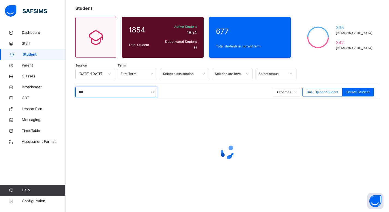
scroll to position [125, 0]
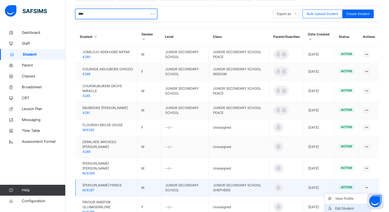
type input "****"
click at [348, 206] on div "Edit Student" at bounding box center [351, 208] width 32 height 5
select select "**"
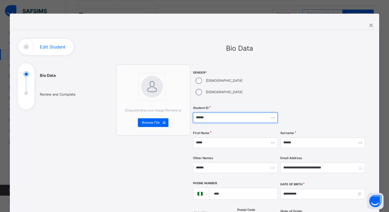
click at [197, 113] on input "******" at bounding box center [235, 118] width 85 height 10
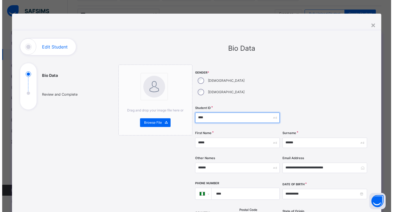
scroll to position [206, 0]
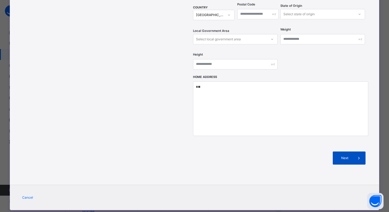
type input "****"
click at [351, 156] on span "Next" at bounding box center [345, 158] width 16 height 5
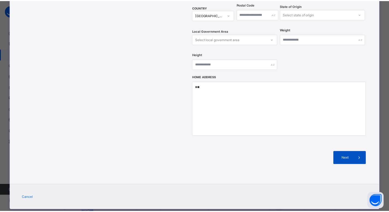
scroll to position [88, 0]
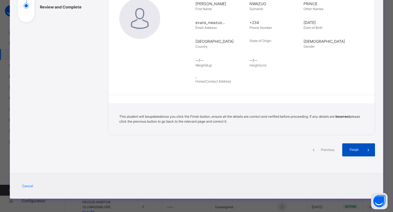
click at [351, 149] on span "Finish" at bounding box center [354, 150] width 16 height 5
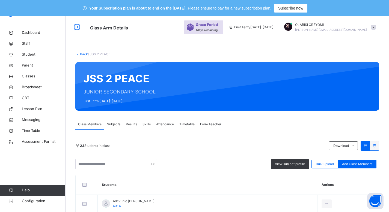
click at [81, 55] on link "Back" at bounding box center [84, 54] width 8 height 4
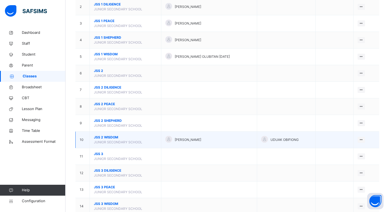
click at [103, 136] on span "JSS 2 WISDOM" at bounding box center [125, 137] width 63 height 5
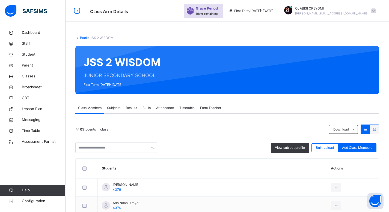
scroll to position [99, 0]
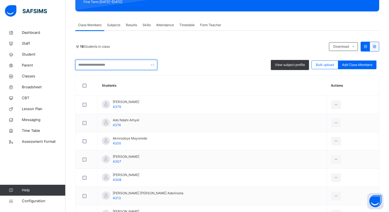
click at [125, 63] on input "text" at bounding box center [116, 65] width 82 height 10
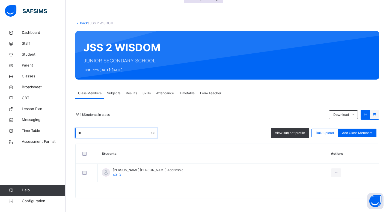
type input "*"
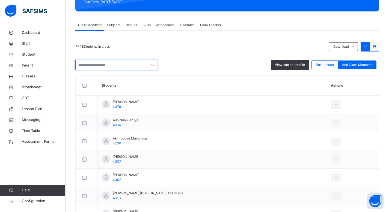
scroll to position [65, 0]
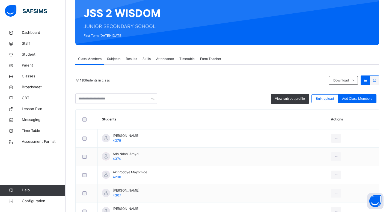
click at [190, 81] on div "18 Students in class" at bounding box center [200, 80] width 251 height 5
click at [351, 97] on span "Add Class Members" at bounding box center [357, 98] width 30 height 5
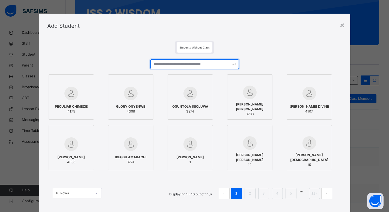
click at [203, 63] on input "text" at bounding box center [194, 64] width 88 height 10
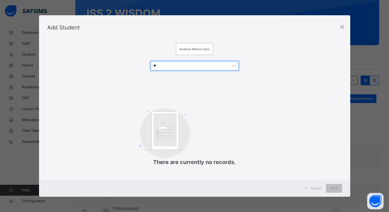
type input "*"
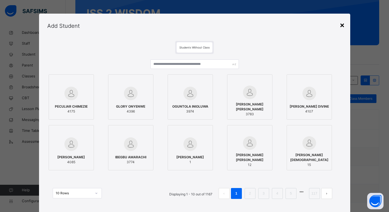
click at [340, 28] on div "×" at bounding box center [341, 24] width 5 height 11
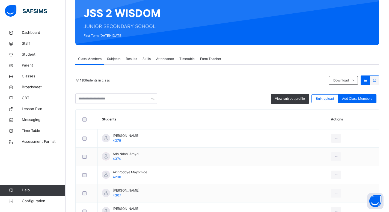
scroll to position [0, 0]
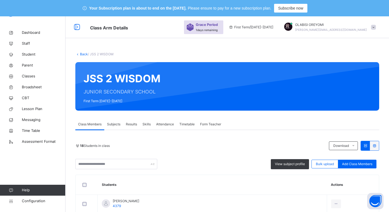
click at [83, 53] on link "Back" at bounding box center [84, 54] width 8 height 4
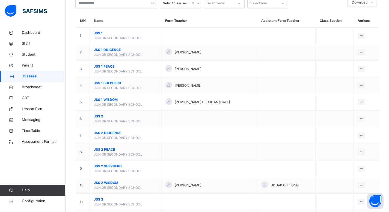
scroll to position [56, 0]
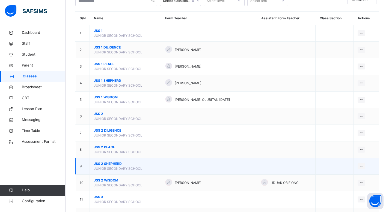
click at [117, 161] on td "JSS 2 [GEOGRAPHIC_DATA]" at bounding box center [125, 166] width 71 height 17
click at [119, 164] on span "JSS 2 SHEPHERD" at bounding box center [125, 163] width 63 height 5
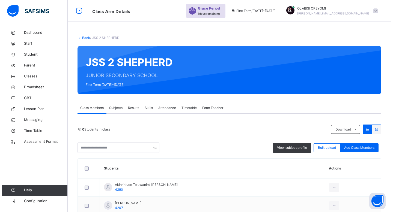
scroll to position [56, 0]
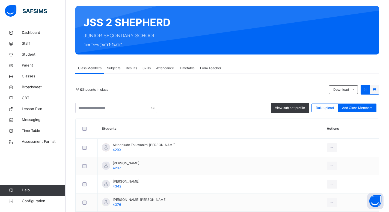
click at [372, 103] on div "View subject profile Bulk upload Add Class Members" at bounding box center [227, 108] width 304 height 10
click at [363, 108] on span "Add Class Members" at bounding box center [357, 108] width 30 height 5
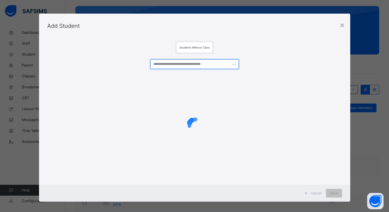
click at [197, 67] on input "text" at bounding box center [194, 64] width 88 height 10
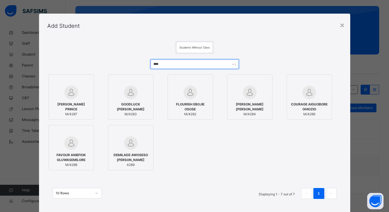
type input "****"
click at [77, 103] on span "[PERSON_NAME] PRINCE" at bounding box center [71, 107] width 39 height 10
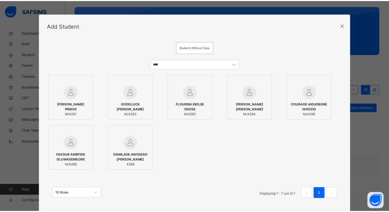
scroll to position [20, 0]
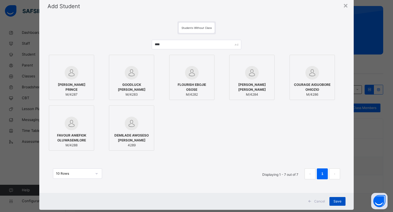
click at [334, 203] on span "Save" at bounding box center [337, 201] width 8 height 5
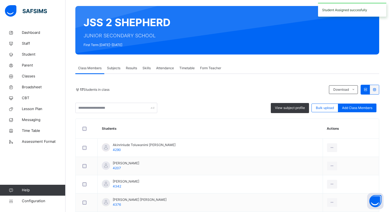
scroll to position [0, 0]
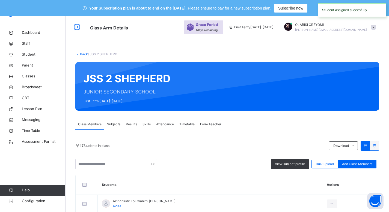
click at [85, 55] on link "Back" at bounding box center [84, 54] width 8 height 4
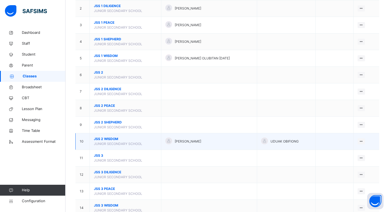
click at [106, 140] on span "JSS 2 WISDOM" at bounding box center [125, 139] width 63 height 5
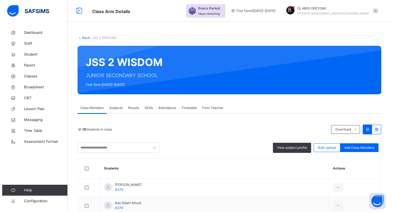
scroll to position [98, 0]
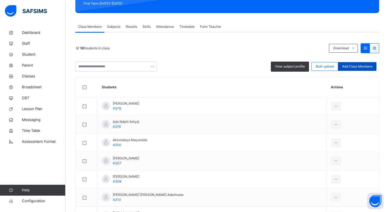
click at [372, 68] on span "Add Class Members" at bounding box center [357, 66] width 30 height 5
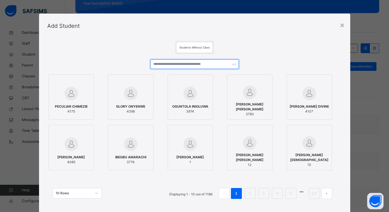
click at [184, 68] on input "text" at bounding box center [194, 64] width 88 height 10
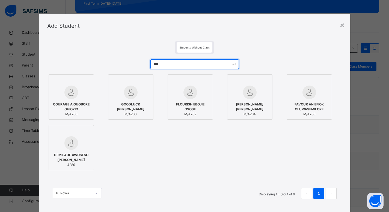
type input "****"
click at [74, 106] on span "COURAGE AIGUOBORE OHIOZIO" at bounding box center [71, 107] width 39 height 10
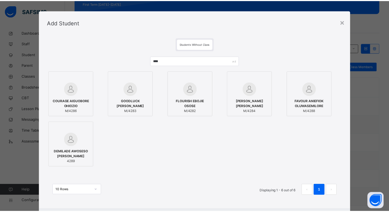
scroll to position [31, 0]
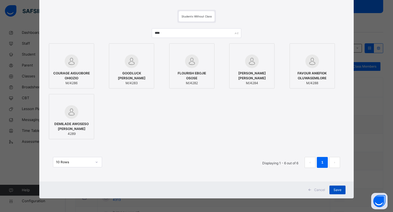
click at [336, 194] on div "Save" at bounding box center [337, 190] width 16 height 9
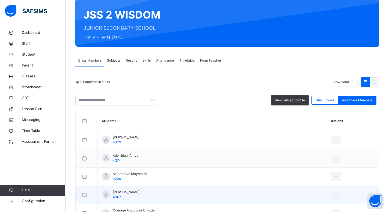
scroll to position [0, 0]
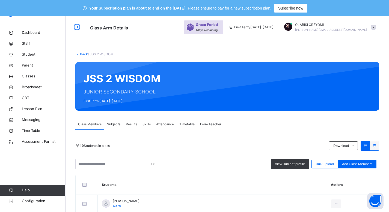
click at [82, 53] on link "Back" at bounding box center [84, 54] width 8 height 4
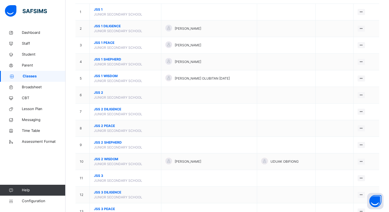
scroll to position [38, 0]
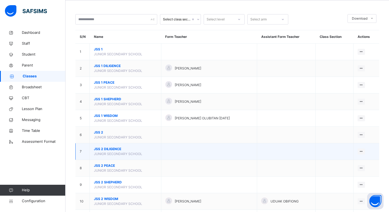
click at [101, 148] on span "JSS 2 DILIGENCE" at bounding box center [125, 149] width 63 height 5
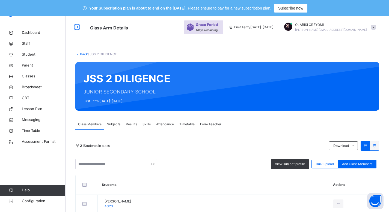
click at [85, 52] on link "Back" at bounding box center [84, 54] width 8 height 4
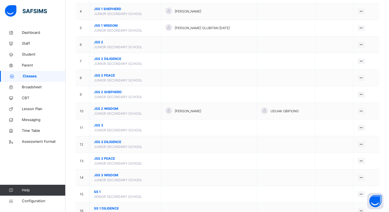
scroll to position [128, 0]
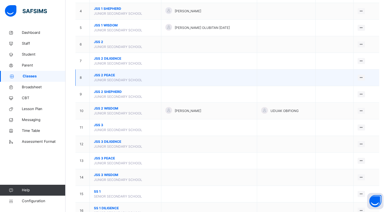
click at [106, 75] on span "JSS 2 PEACE" at bounding box center [125, 75] width 63 height 5
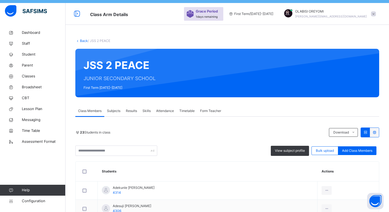
scroll to position [10, 0]
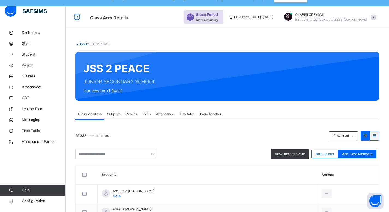
click at [84, 45] on link "Back" at bounding box center [84, 44] width 8 height 4
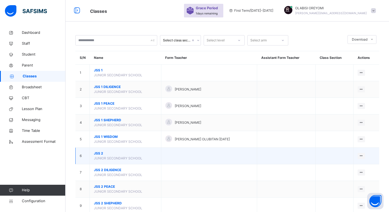
click at [95, 155] on span "JSS 2" at bounding box center [125, 153] width 63 height 5
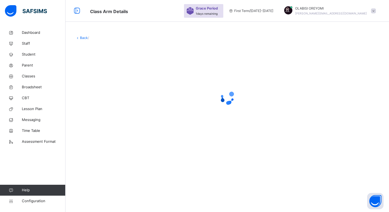
scroll to position [17, 0]
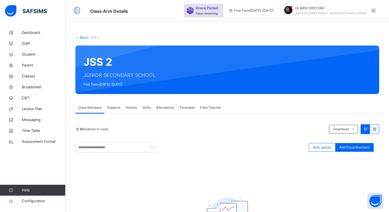
click at [83, 38] on link "Back" at bounding box center [84, 37] width 8 height 4
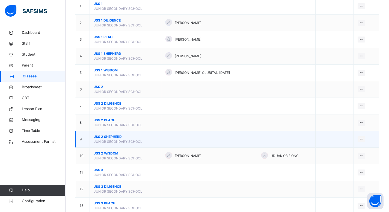
click at [106, 138] on span "JSS 2 SHEPHERD" at bounding box center [125, 136] width 63 height 5
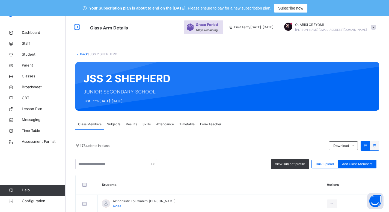
click at [84, 55] on link "Back" at bounding box center [84, 54] width 8 height 4
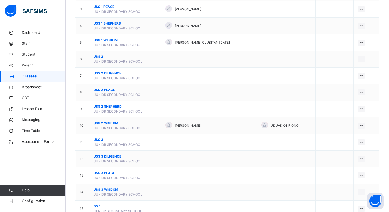
scroll to position [123, 0]
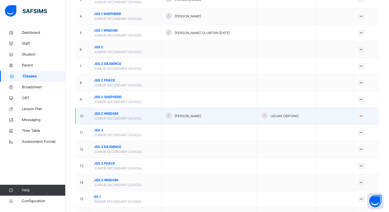
click at [101, 112] on span "JSS 2 WISDOM" at bounding box center [125, 113] width 63 height 5
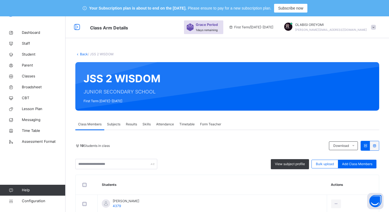
click at [82, 53] on link "Back" at bounding box center [84, 54] width 8 height 4
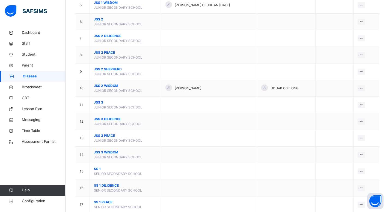
scroll to position [152, 0]
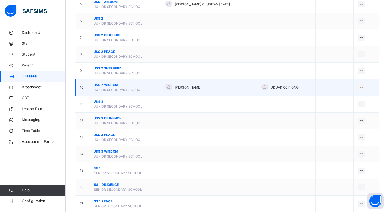
click at [108, 86] on span "JSS 2 WISDOM" at bounding box center [125, 85] width 63 height 5
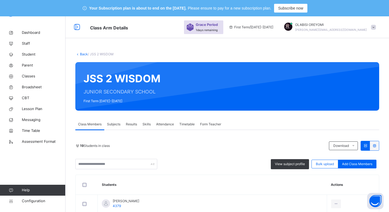
click at [80, 52] on div "Back / JSS 2 WISDOM" at bounding box center [227, 54] width 304 height 5
click at [83, 56] on link "Back" at bounding box center [84, 54] width 8 height 4
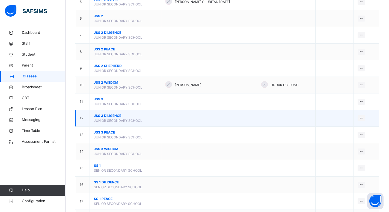
scroll to position [154, 0]
click at [110, 115] on span "JSS 3 DILIGENCE" at bounding box center [125, 115] width 63 height 5
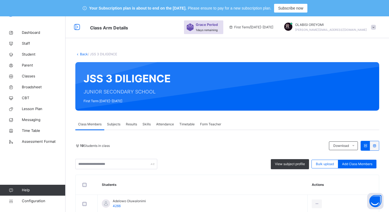
click at [81, 54] on link "Back" at bounding box center [84, 54] width 8 height 4
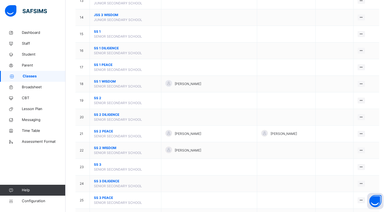
scroll to position [288, 0]
